Goal: Information Seeking & Learning: Learn about a topic

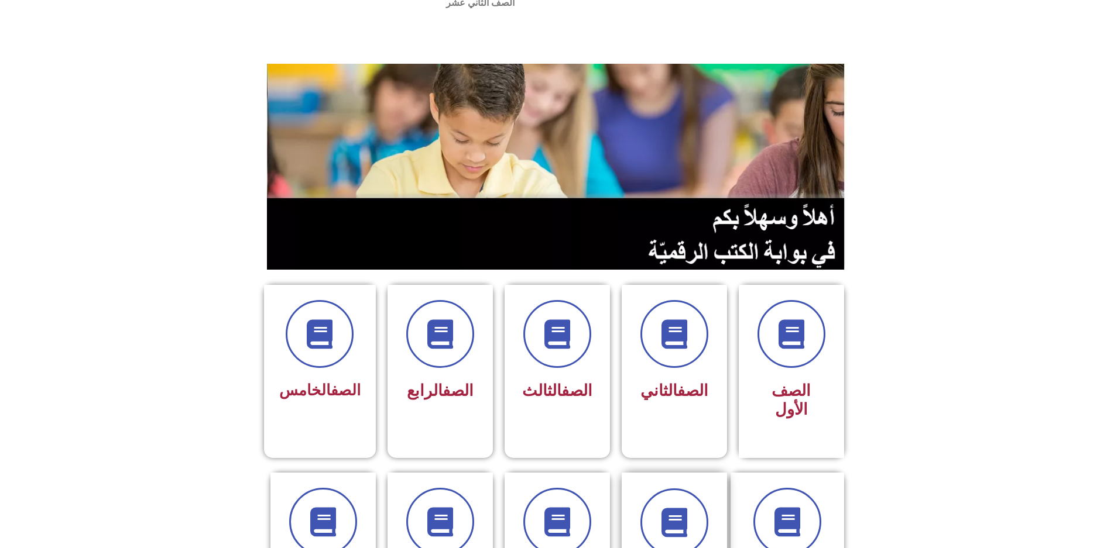
scroll to position [176, 0]
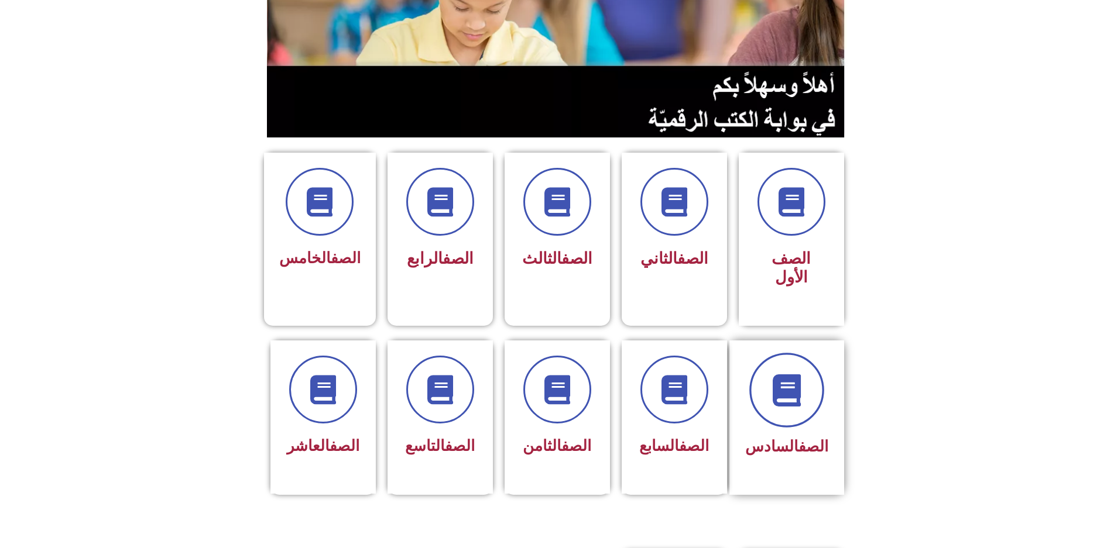
click at [802, 374] on icon at bounding box center [786, 390] width 32 height 32
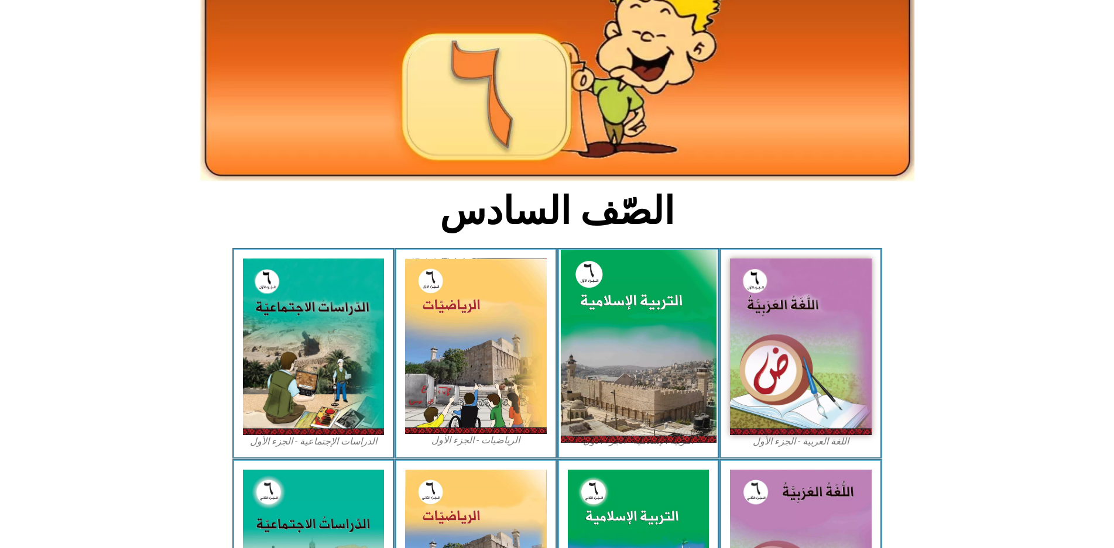
scroll to position [117, 0]
click at [609, 309] on img at bounding box center [638, 346] width 156 height 194
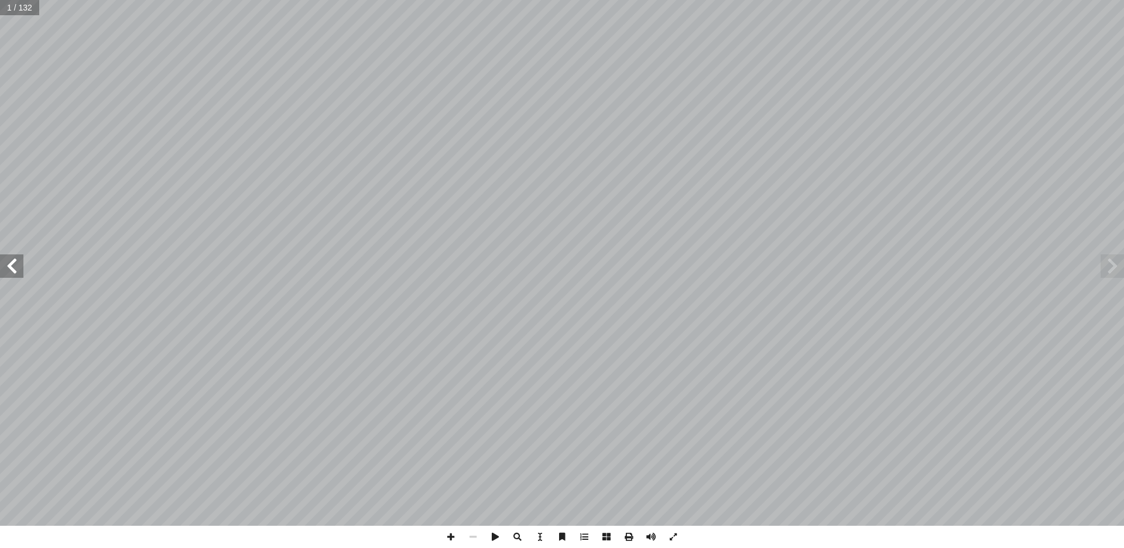
click at [5, 269] on span at bounding box center [11, 266] width 23 height 23
click at [5, 268] on span at bounding box center [11, 266] width 23 height 23
click at [5, 269] on span at bounding box center [11, 266] width 23 height 23
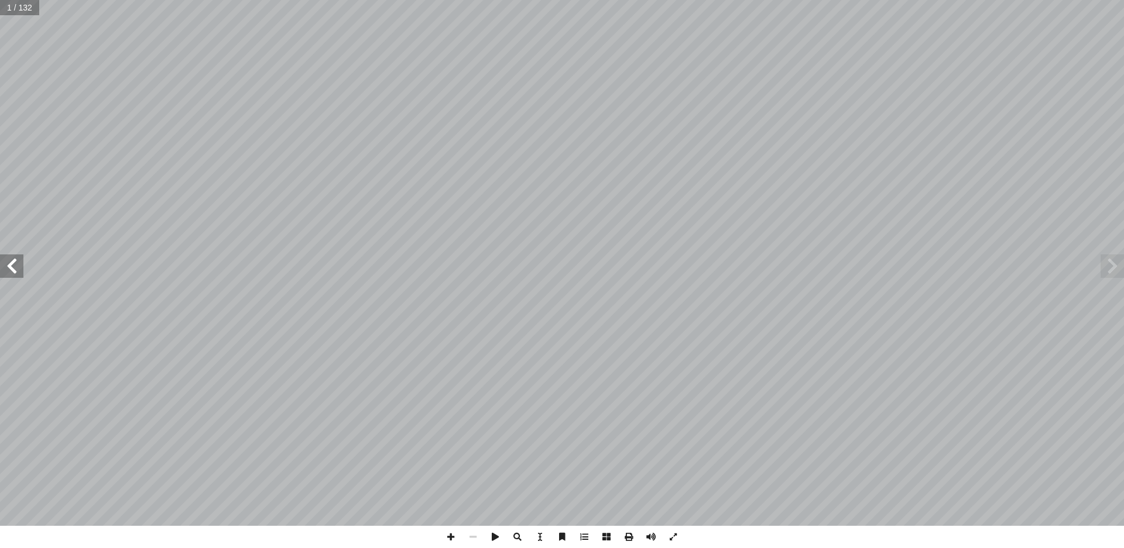
click at [5, 271] on span at bounding box center [11, 266] width 23 height 23
click at [5, 273] on span at bounding box center [11, 266] width 23 height 23
click at [6, 271] on span at bounding box center [11, 266] width 23 height 23
click at [8, 270] on span at bounding box center [11, 266] width 23 height 23
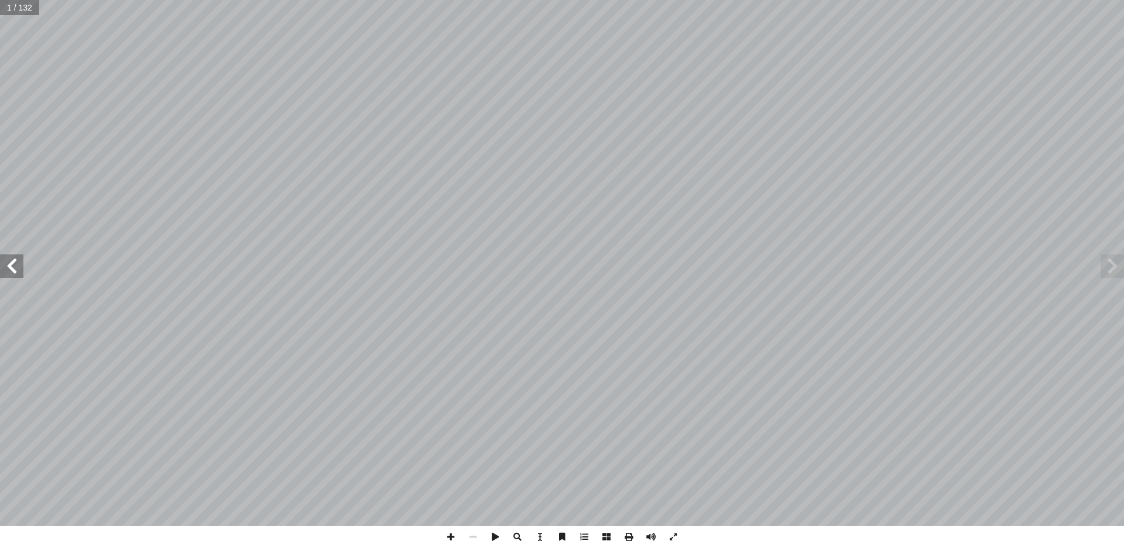
click at [9, 268] on span at bounding box center [11, 266] width 23 height 23
click at [9, 269] on span at bounding box center [11, 266] width 23 height 23
click at [9, 270] on span at bounding box center [11, 266] width 23 height 23
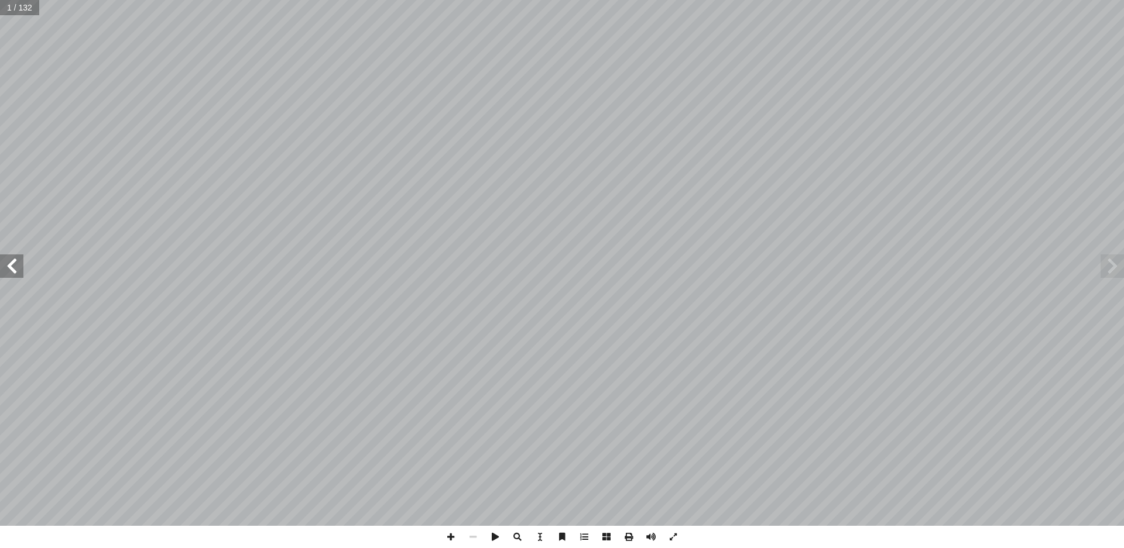
click at [9, 270] on span at bounding box center [11, 266] width 23 height 23
click at [3, 265] on span at bounding box center [11, 266] width 23 height 23
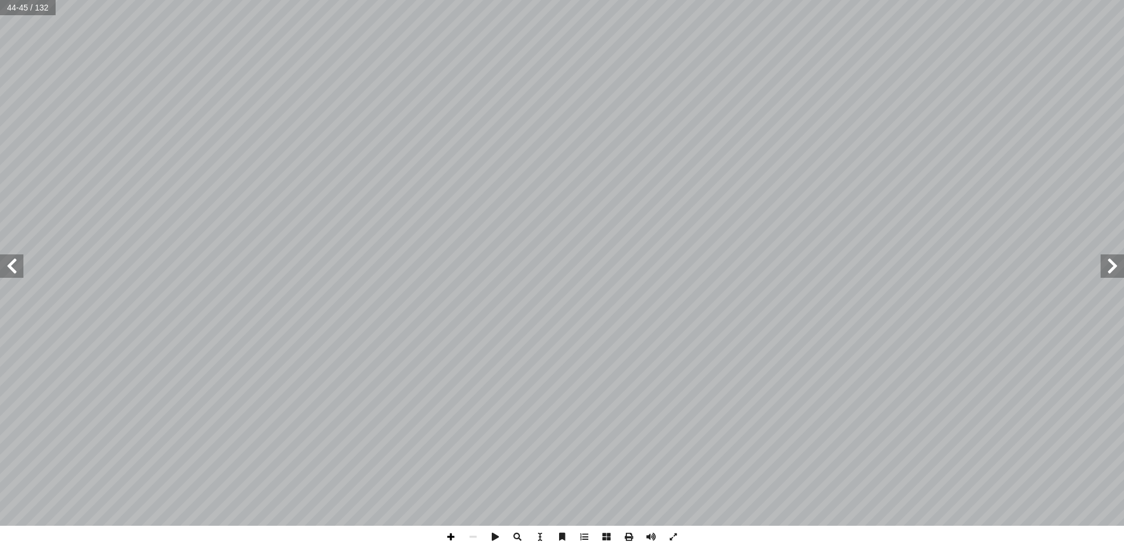
click at [447, 541] on span at bounding box center [451, 537] width 22 height 22
click at [1080, 547] on div "40 ُ رس َّ الد ع ِ ب � ّ الس لى � تع ِ ه ّ الل ِ ء � سم أ ا من ) ُ الودود ُ ه ّ…" at bounding box center [562, 274] width 1124 height 548
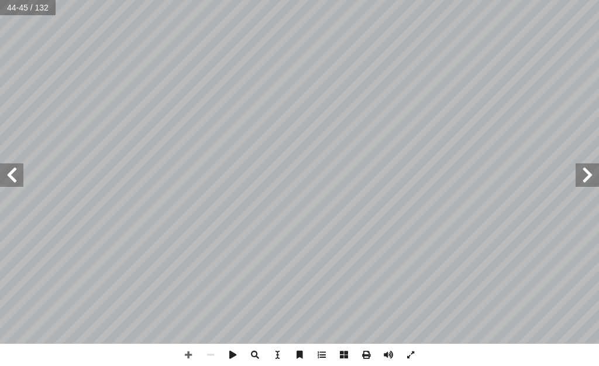
click at [18, 179] on span at bounding box center [11, 174] width 23 height 23
click at [22, 176] on span at bounding box center [11, 174] width 23 height 23
click at [289, 50] on html "الصفحة الرئيسية الصف الأول الصف الثاني الصف الثالث الصف الرابع الصف الخامس الصف…" at bounding box center [299, 25] width 599 height 50
